Goal: Check status: Check status

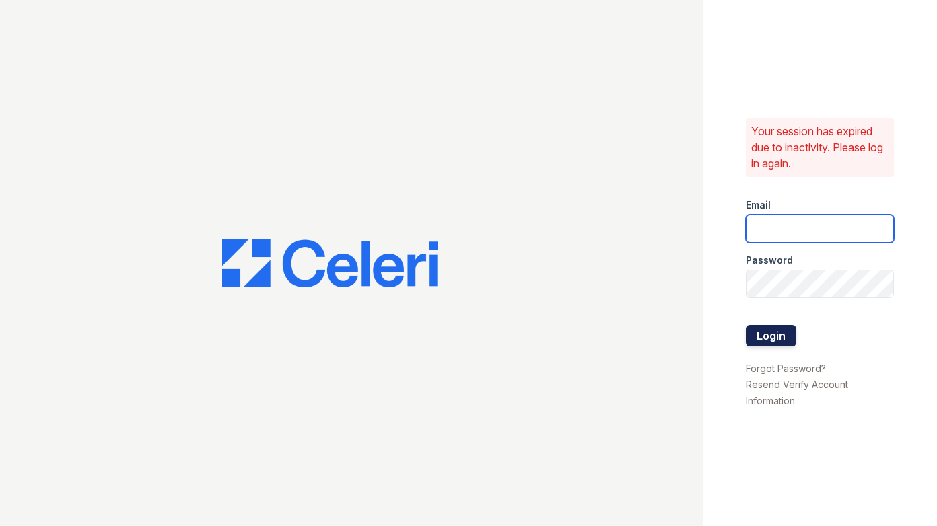
type input "[DOMAIN_NAME][EMAIL_ADDRESS][DOMAIN_NAME]"
click at [781, 330] on button "Login" at bounding box center [771, 336] width 50 height 22
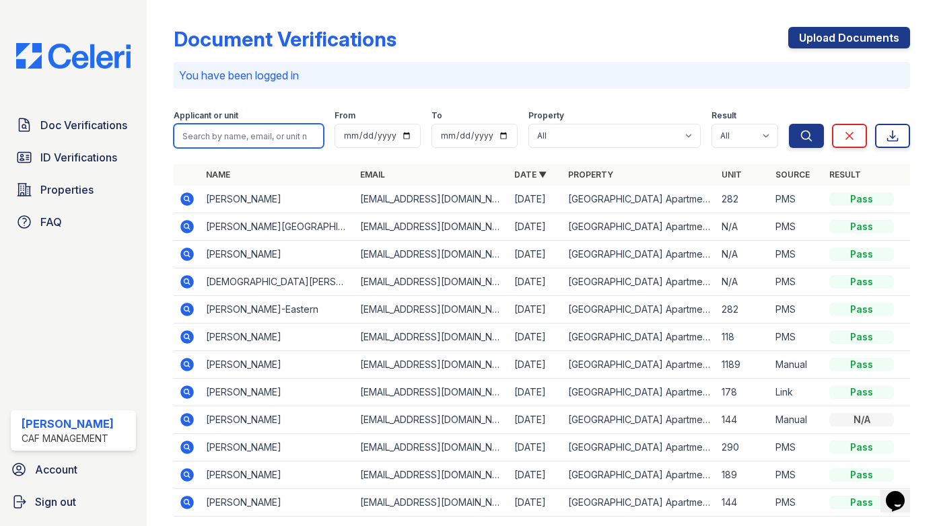
click at [237, 136] on input "search" at bounding box center [249, 136] width 150 height 24
type input "lidalis"
click at [789, 124] on button "Search" at bounding box center [806, 136] width 35 height 24
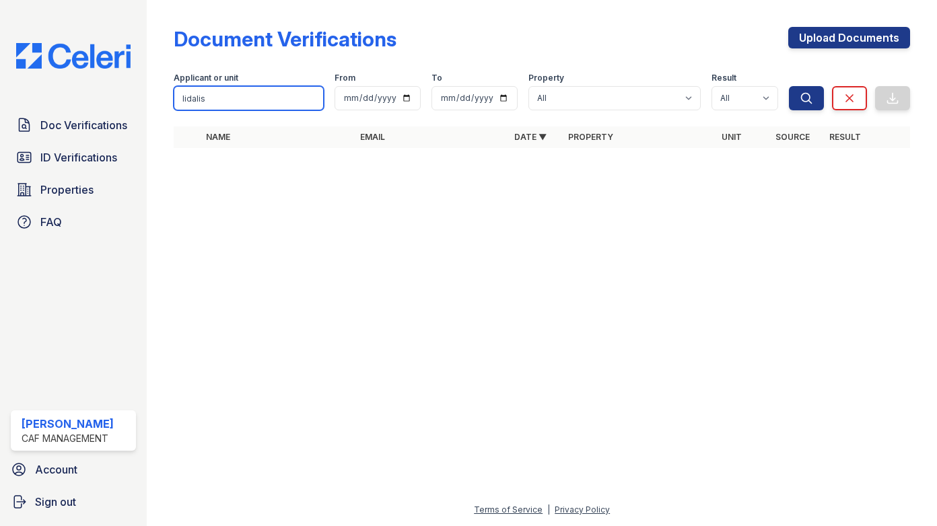
click at [310, 96] on input "lidalis" at bounding box center [249, 98] width 150 height 24
click at [264, 94] on input "search" at bounding box center [249, 98] width 150 height 24
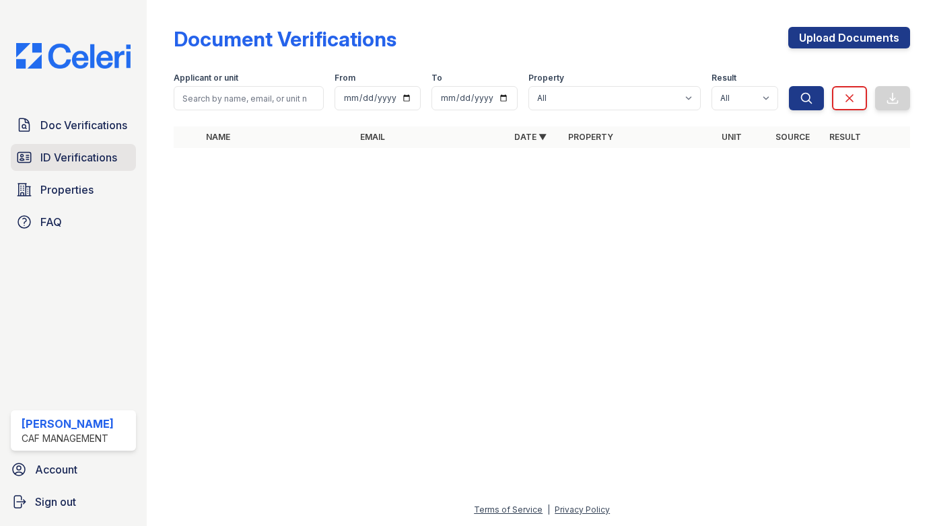
click at [43, 154] on span "ID Verifications" at bounding box center [78, 157] width 77 height 16
